Goal: Transaction & Acquisition: Purchase product/service

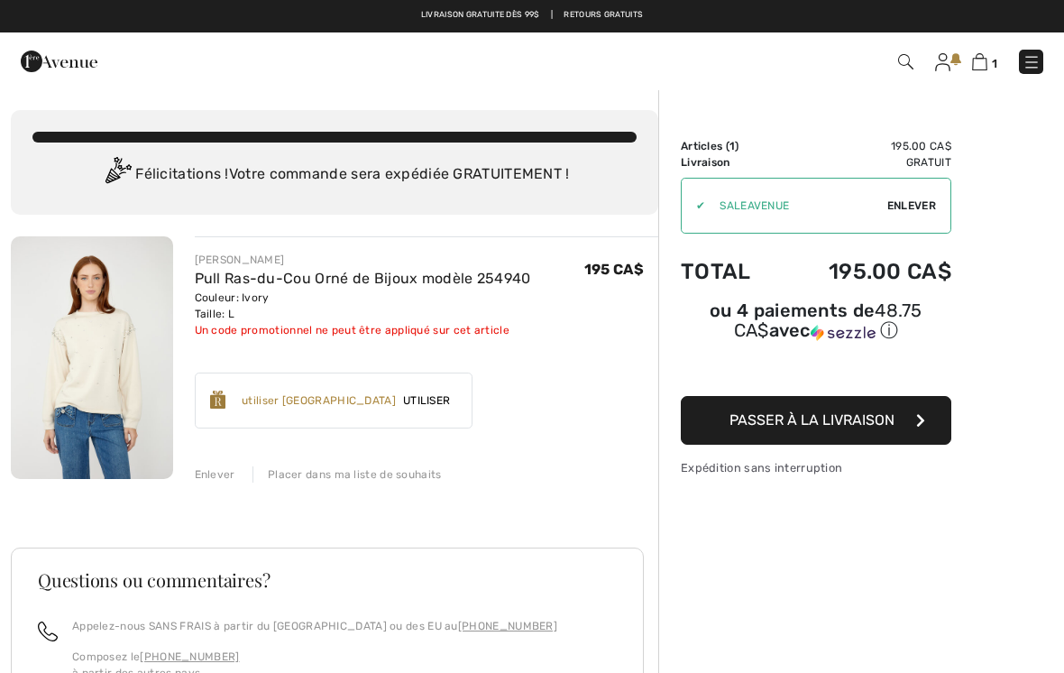
click at [842, 419] on span "Passer à la livraison" at bounding box center [812, 419] width 165 height 17
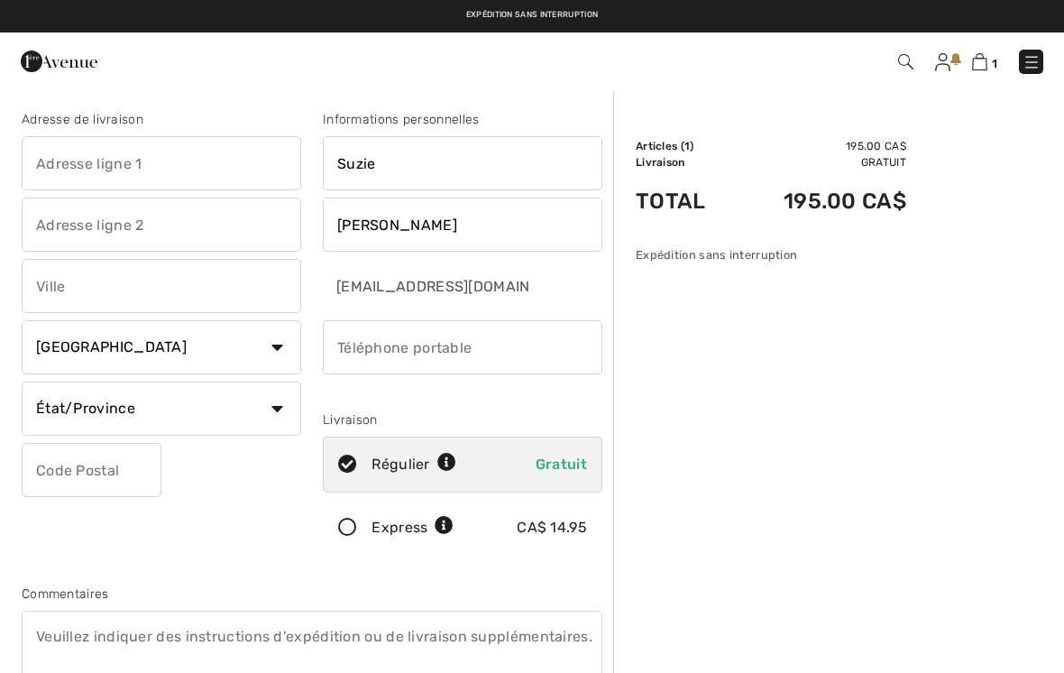
click at [52, 158] on input "text" at bounding box center [162, 163] width 280 height 54
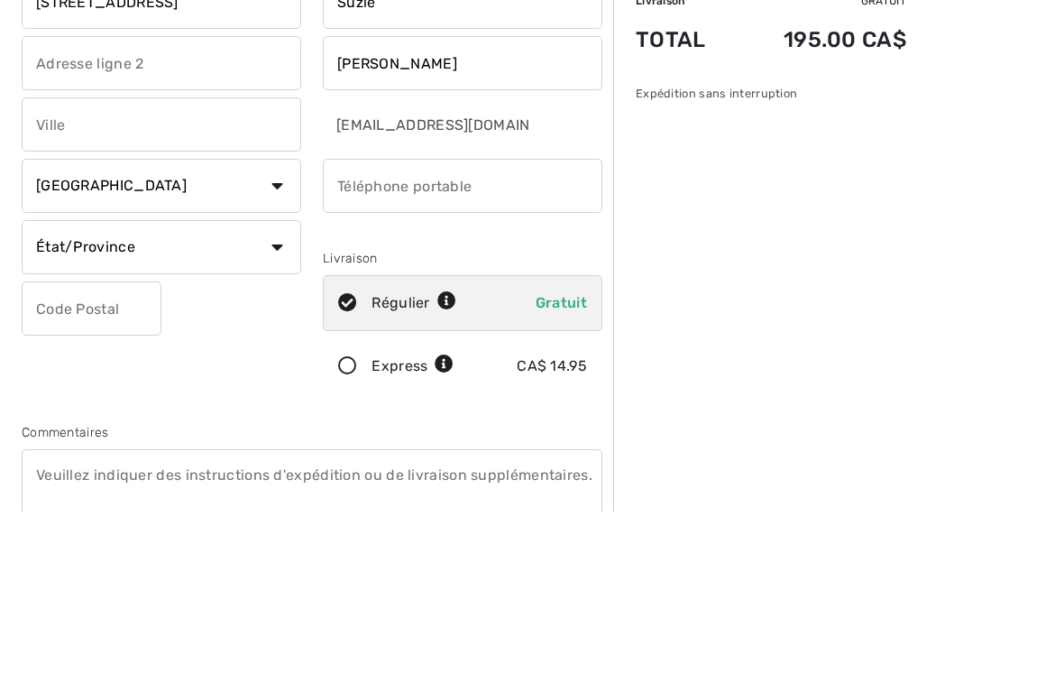
type input "250 rue de la Belize"
click at [47, 259] on input "text" at bounding box center [162, 286] width 280 height 54
type input "La Prairie"
click at [226, 382] on select "État/Province Alberta Colombie-Britannique Ile-du-Prince-Edward Manitoba Nouvea…" at bounding box center [162, 409] width 280 height 54
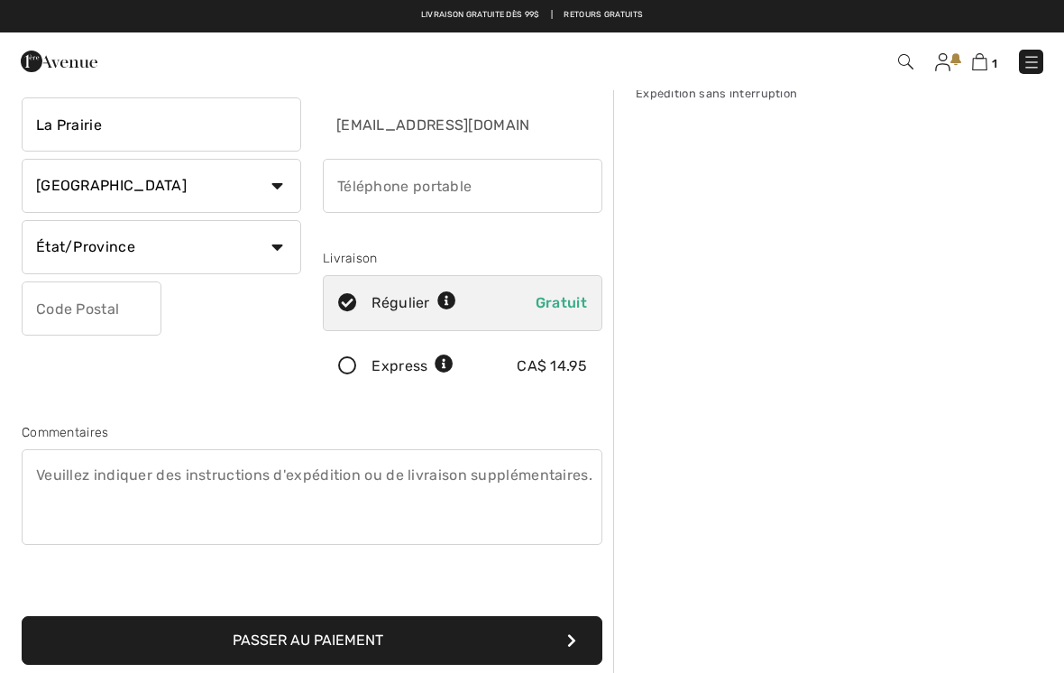
select select "QC"
click at [46, 300] on input "text" at bounding box center [92, 308] width 140 height 54
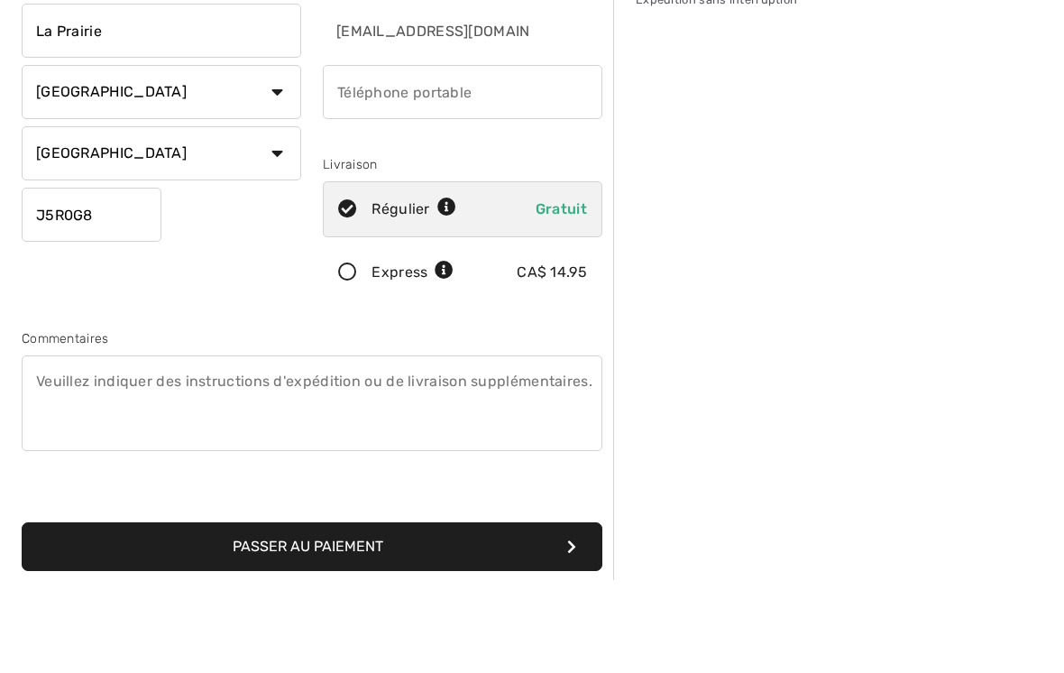
type input "J5R0G8"
click at [359, 159] on input "phone" at bounding box center [463, 186] width 280 height 54
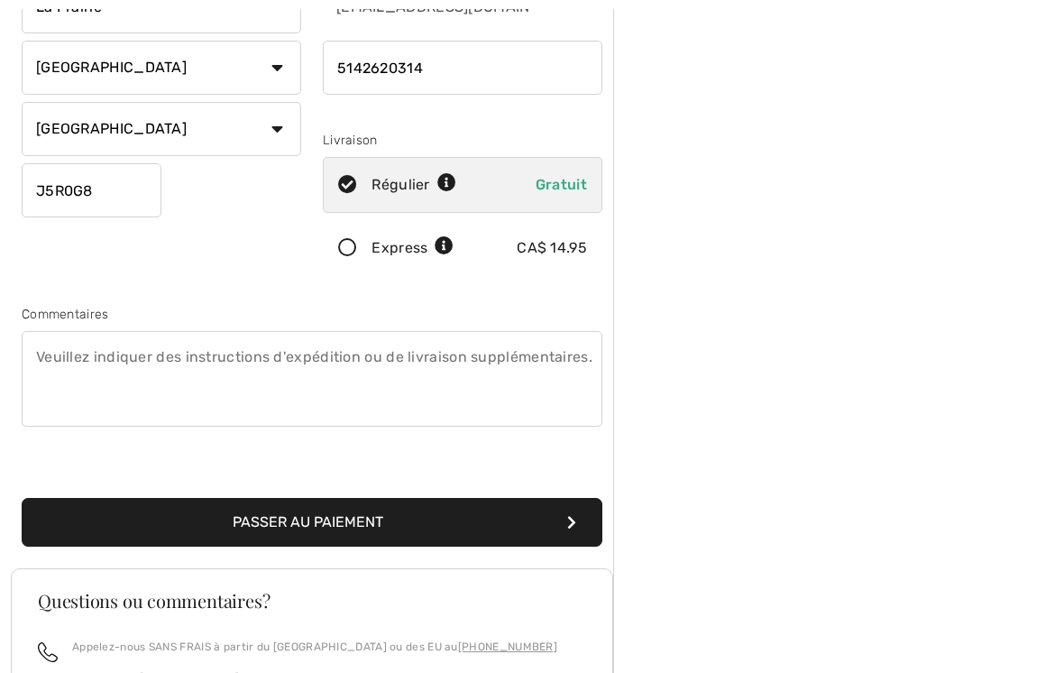
scroll to position [280, 0]
type input "5142620314"
click at [321, 517] on button "Passer au paiement" at bounding box center [312, 522] width 581 height 49
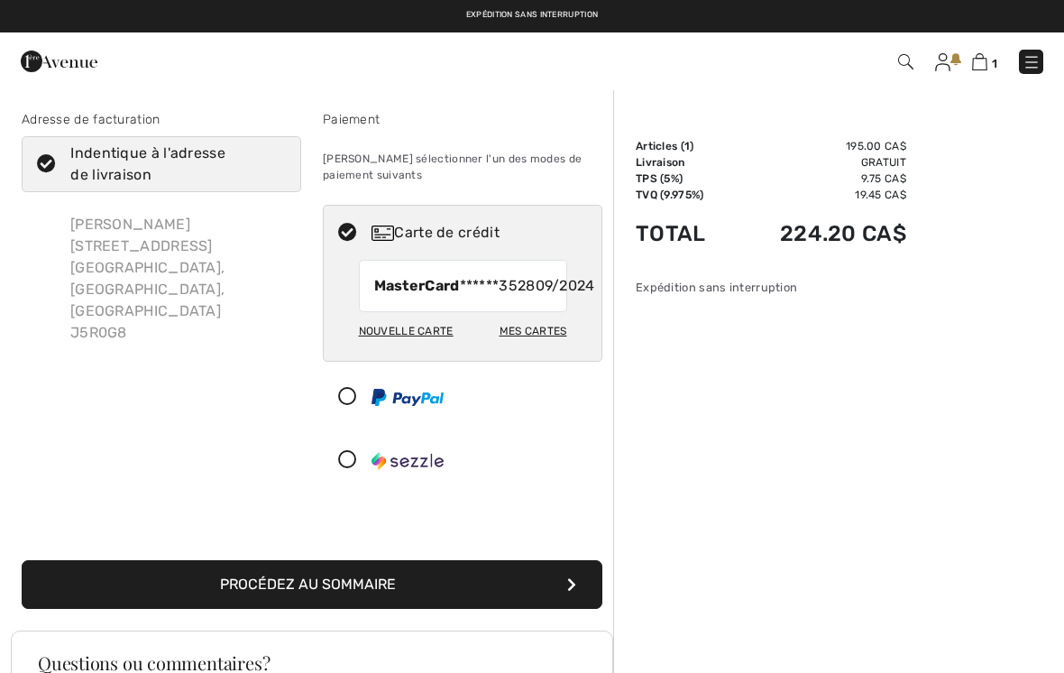
click at [403, 346] on div "Nouvelle carte" at bounding box center [406, 331] width 95 height 31
radio input "true"
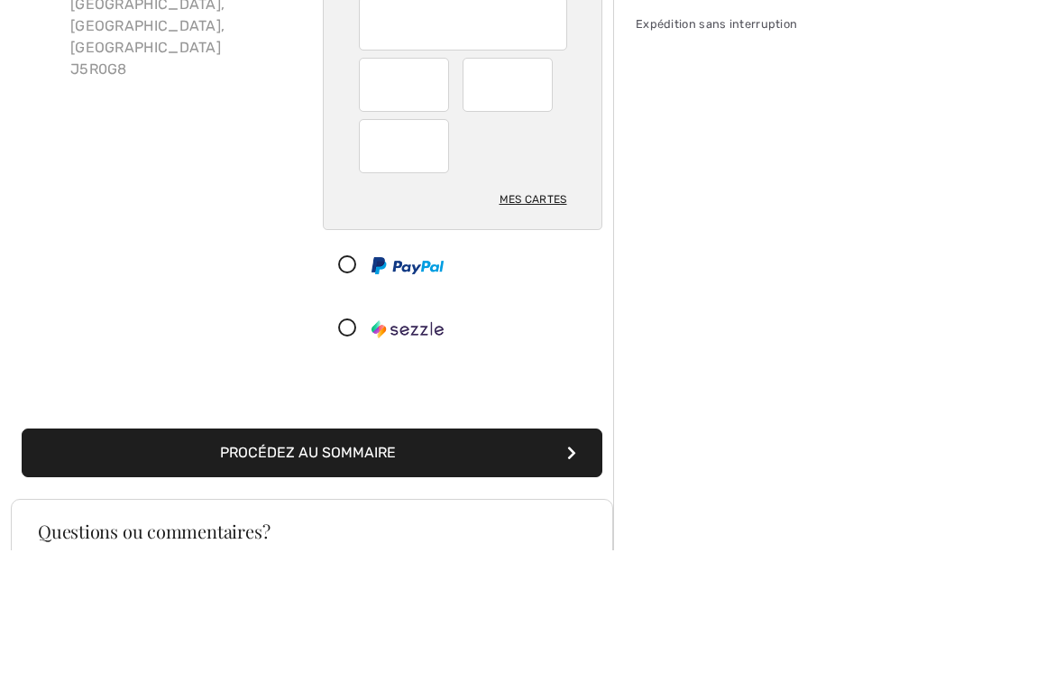
scroll to position [263, 0]
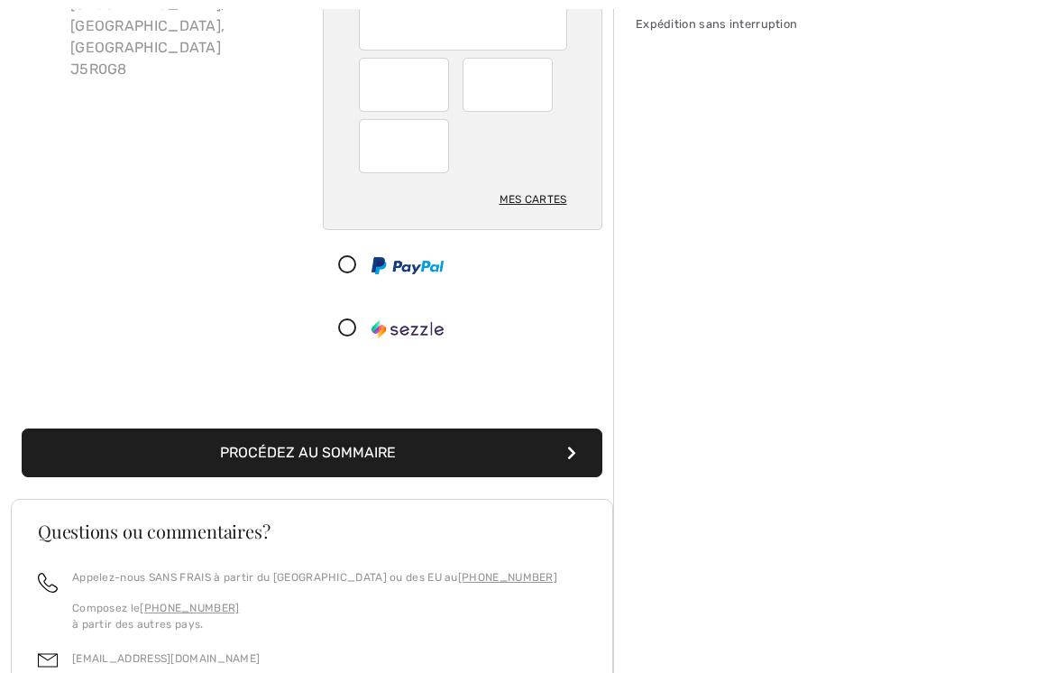
click at [336, 447] on button "Procédez au sommaire" at bounding box center [312, 452] width 581 height 49
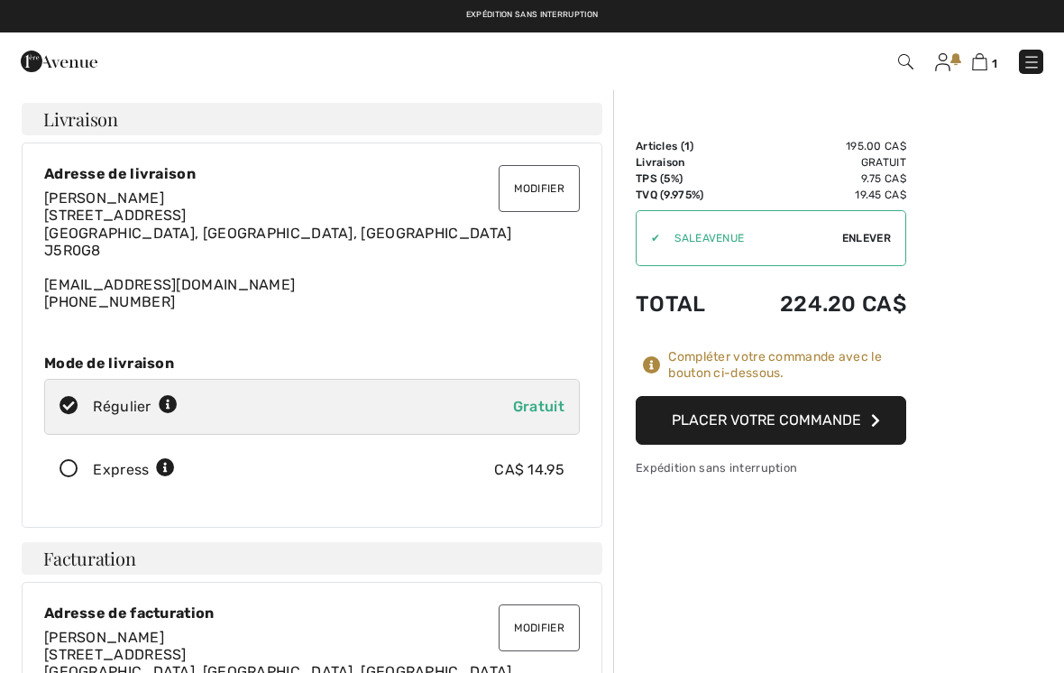
click at [801, 407] on button "Placer votre commande" at bounding box center [771, 420] width 271 height 49
